Goal: Task Accomplishment & Management: Complete application form

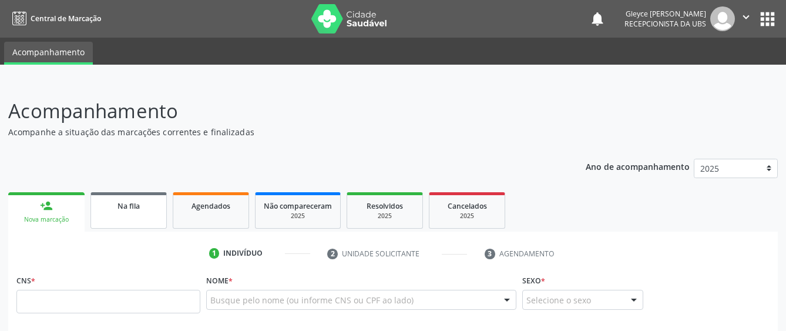
scroll to position [59, 0]
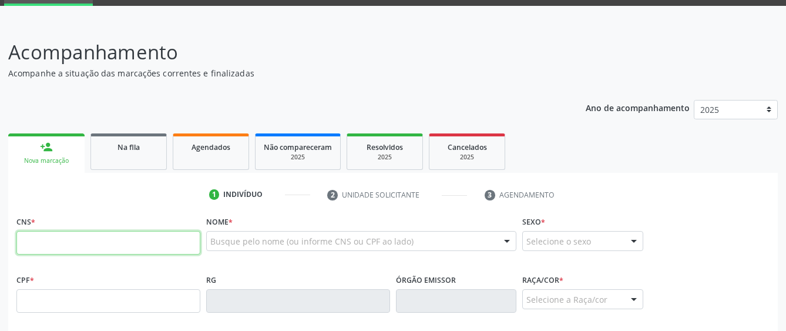
click at [106, 246] on input "text" at bounding box center [108, 242] width 184 height 23
paste input "706 8082 1402 7620"
type input "706 8082 1402 7620"
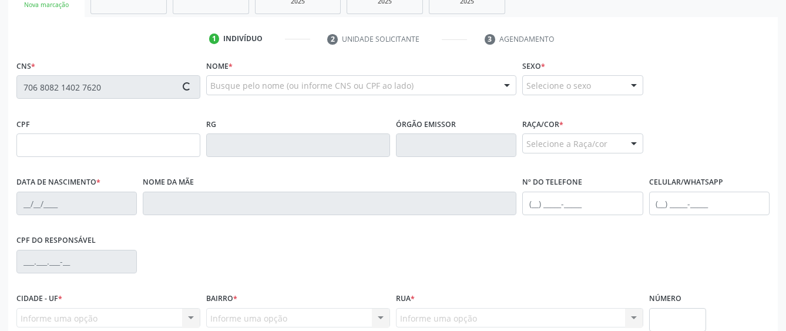
scroll to position [235, 0]
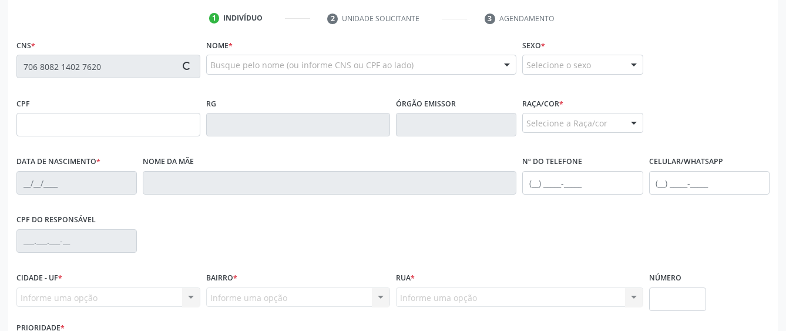
type input "193.441.098-50"
type input "2[DATE]"
type input "[PERSON_NAME]"
type input "[PHONE_NUMBER]"
type input "B18"
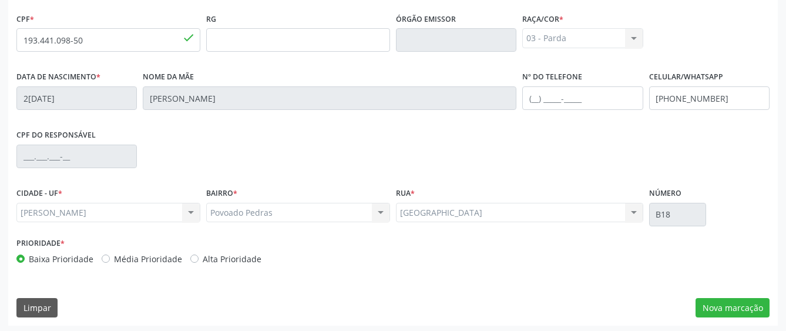
scroll to position [322, 0]
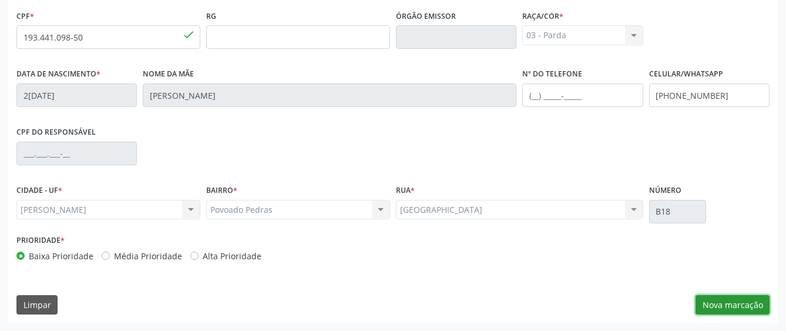
click at [718, 303] on button "Nova marcação" at bounding box center [732, 305] width 74 height 20
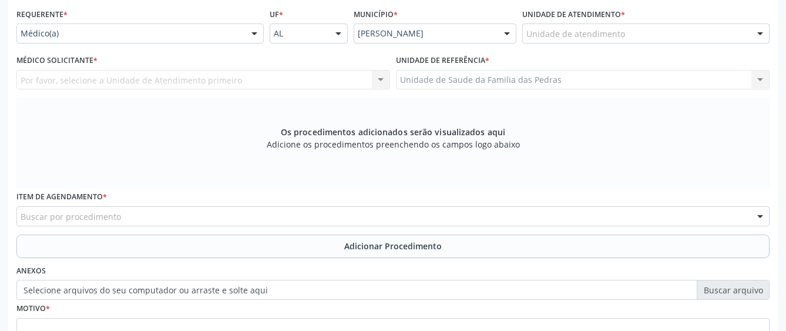
scroll to position [146, 0]
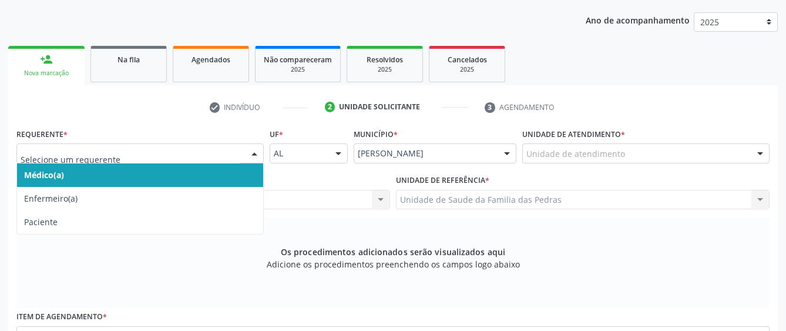
click at [254, 148] on div at bounding box center [254, 154] width 18 height 20
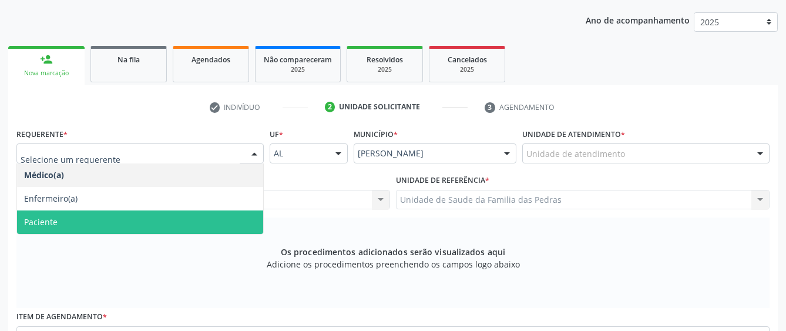
click at [231, 221] on span "Paciente" at bounding box center [140, 221] width 246 height 23
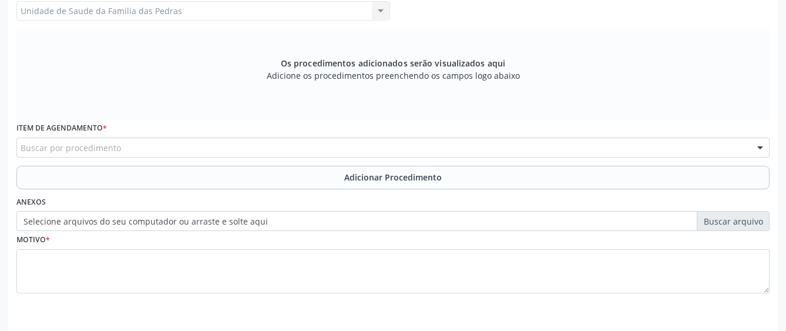
scroll to position [375, 0]
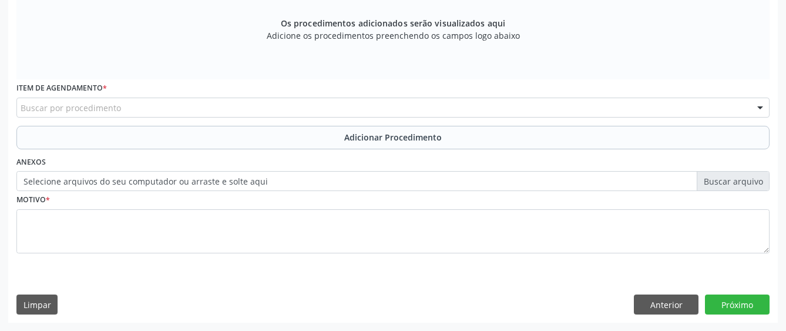
click at [199, 103] on div "Buscar por procedimento" at bounding box center [392, 107] width 753 height 20
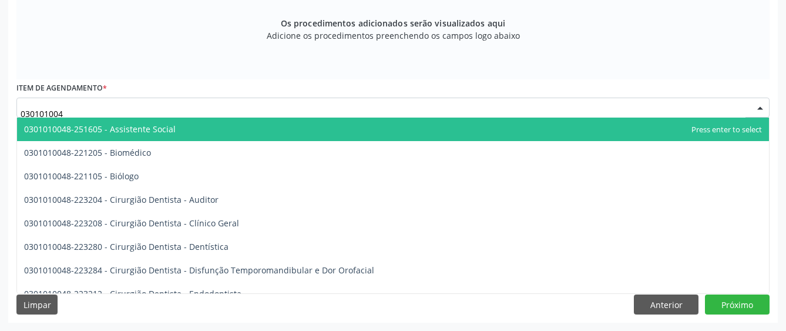
type input "0301010048"
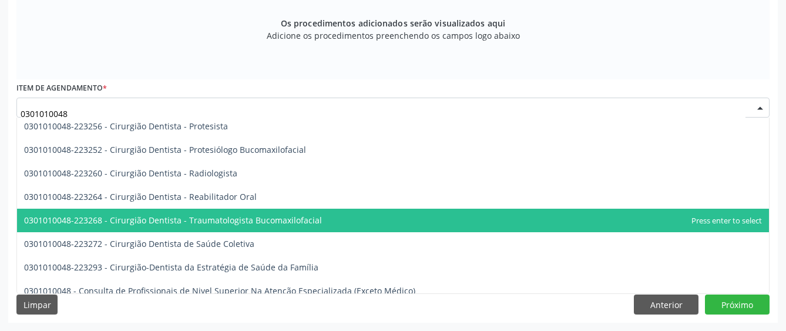
scroll to position [470, 0]
